Goal: Connect with others: Connect with others

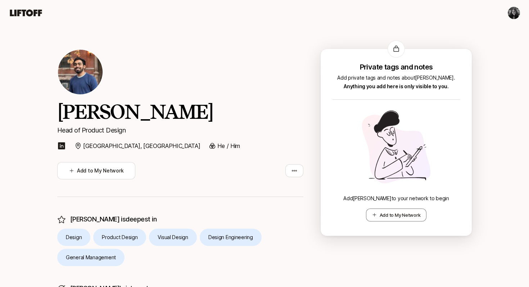
click at [61, 145] on img at bounding box center [61, 145] width 9 height 9
click at [108, 171] on button "Add to My Network" at bounding box center [96, 170] width 78 height 17
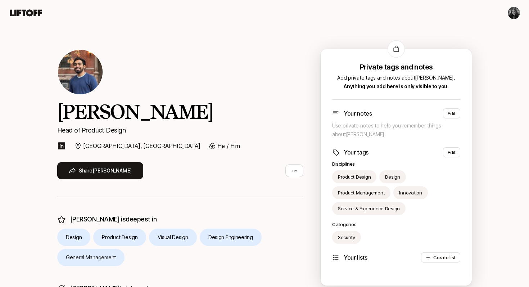
click at [31, 14] on icon at bounding box center [26, 12] width 32 height 7
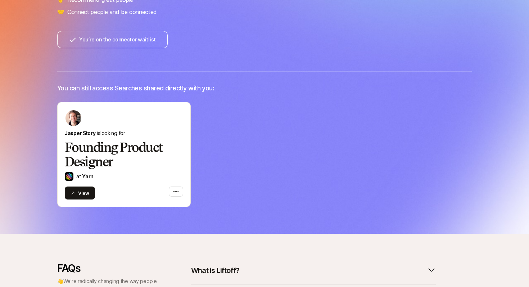
scroll to position [169, 0]
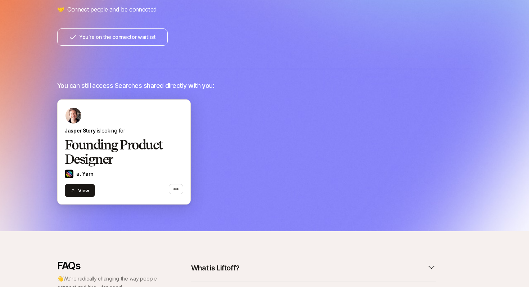
click at [105, 150] on h2 "Founding Product Designer" at bounding box center [124, 152] width 118 height 29
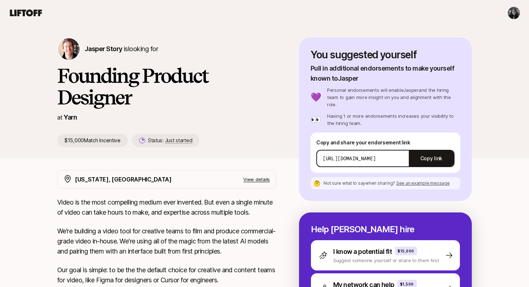
click at [19, 14] on icon at bounding box center [26, 13] width 35 height 10
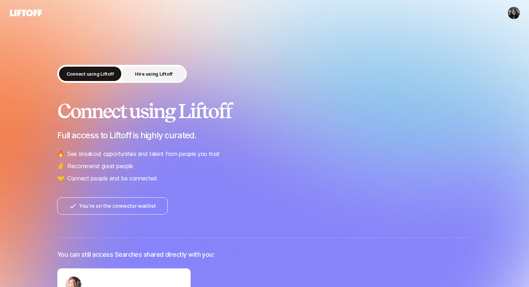
click at [132, 76] on button "Hire using Liftoff" at bounding box center [154, 74] width 62 height 14
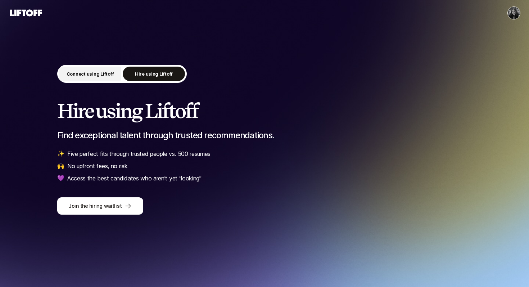
click at [88, 76] on p "Connect using Liftoff" at bounding box center [90, 73] width 47 height 7
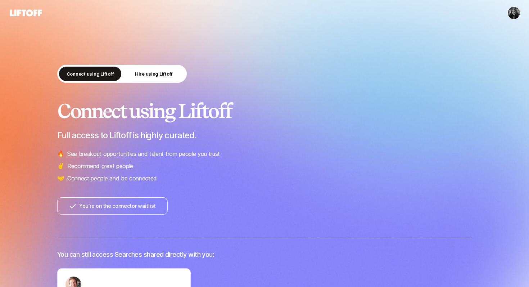
click at [31, 12] on icon at bounding box center [26, 12] width 32 height 7
click at [507, 15] on html "Connect using Liftoff Hire using Liftoff Connect using Liftoff Full access to L…" at bounding box center [264, 143] width 529 height 287
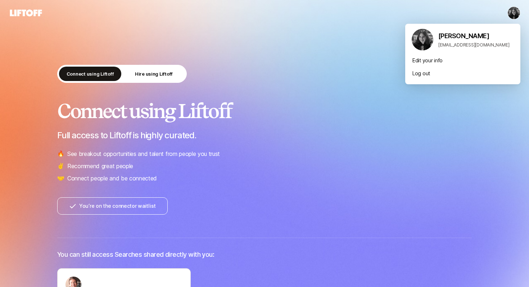
click at [337, 76] on html "Connect using Liftoff Hire using Liftoff Connect using Liftoff Full access to L…" at bounding box center [264, 143] width 529 height 287
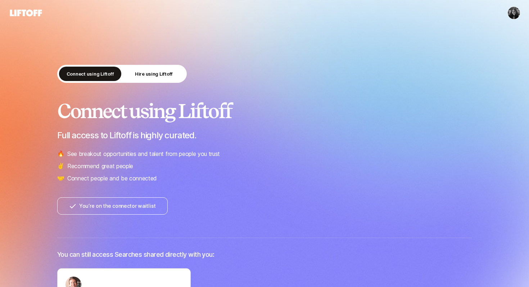
click at [513, 14] on html "Connect using Liftoff Hire using Liftoff Connect using Liftoff Full access to L…" at bounding box center [264, 143] width 529 height 287
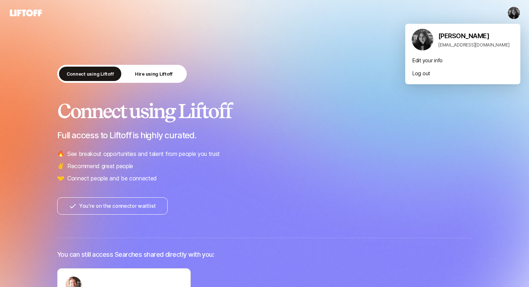
click at [383, 152] on html "Connect using Liftoff Hire using Liftoff Connect using Liftoff Full access to L…" at bounding box center [264, 143] width 529 height 287
